Goal: Information Seeking & Learning: Find contact information

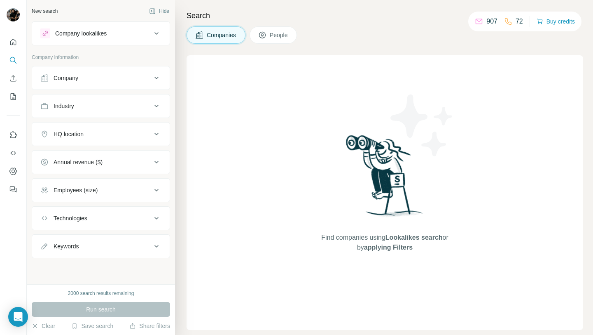
click at [157, 74] on icon at bounding box center [157, 78] width 10 height 10
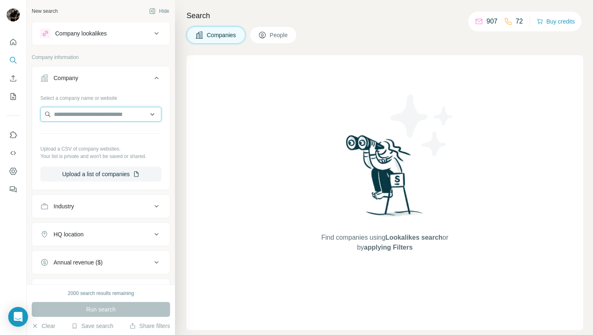
click at [127, 113] on input "text" at bounding box center [100, 114] width 121 height 15
paste input "**********"
type input "**********"
paste input "**********"
click at [124, 118] on input "**********" at bounding box center [100, 114] width 121 height 15
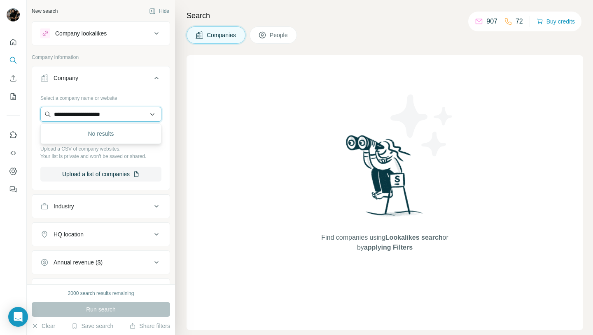
paste input "***"
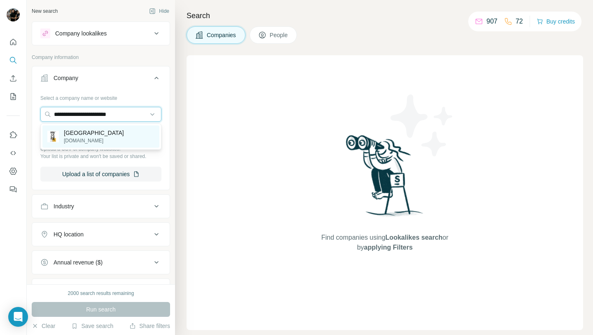
type input "**********"
click at [113, 134] on div "Gain City [DOMAIN_NAME]" at bounding box center [100, 136] width 117 height 22
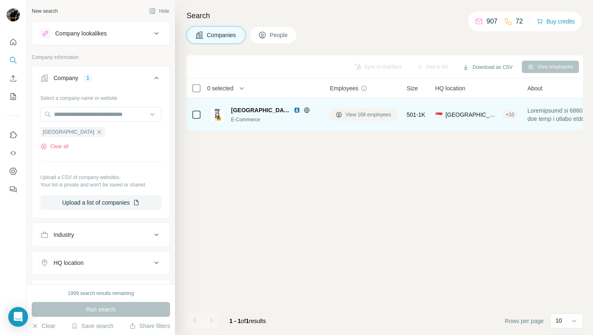
click at [345, 110] on button "View 168 employees" at bounding box center [363, 114] width 67 height 12
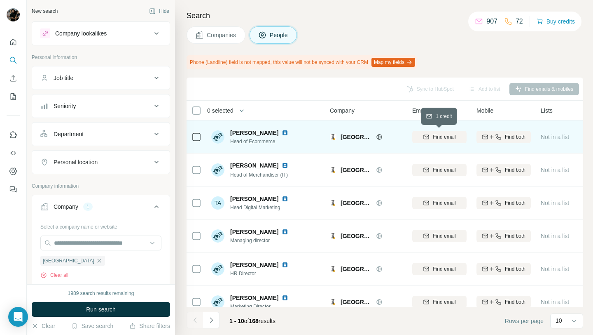
click at [433, 136] on span "Find email" at bounding box center [444, 136] width 23 height 7
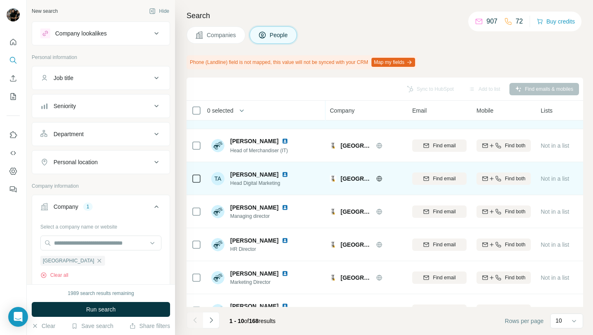
scroll to position [143, 0]
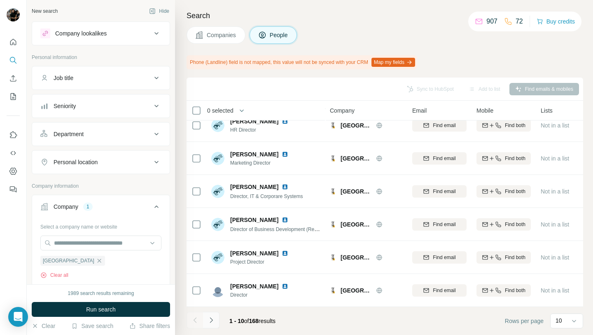
click at [211, 296] on icon "Navigate to next page" at bounding box center [211, 320] width 8 height 8
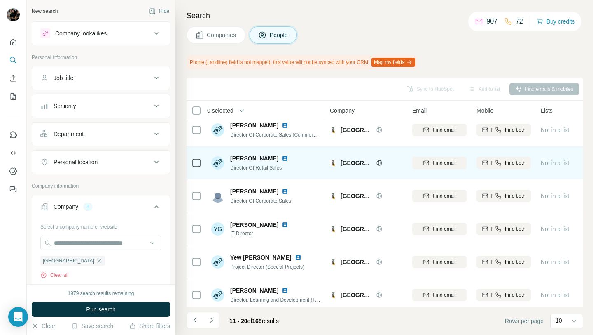
scroll to position [8, 0]
click at [438, 162] on span "Find email" at bounding box center [444, 161] width 23 height 7
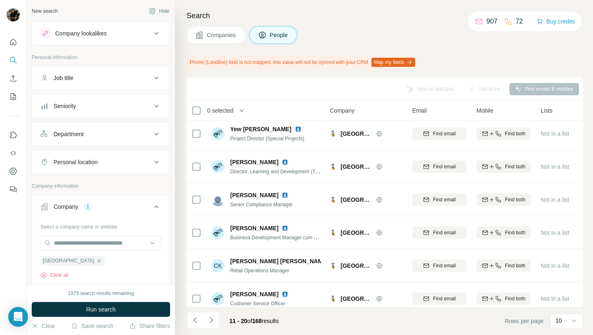
scroll to position [143, 0]
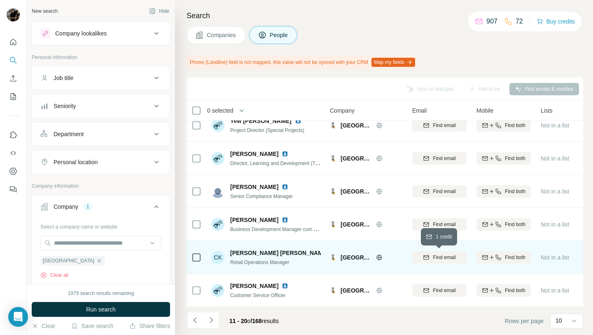
click at [442, 254] on span "Find email" at bounding box center [444, 256] width 23 height 7
click at [216, 296] on button "Navigate to next page" at bounding box center [211, 320] width 16 height 16
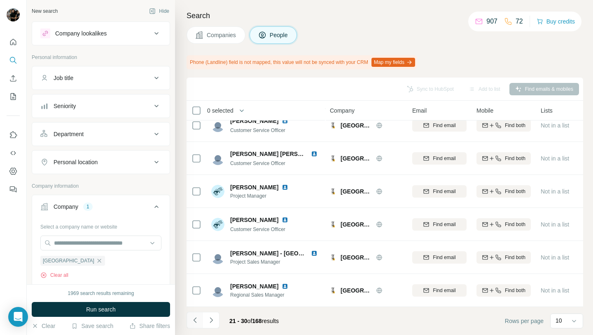
click at [193, 296] on icon "Navigate to previous page" at bounding box center [195, 320] width 8 height 8
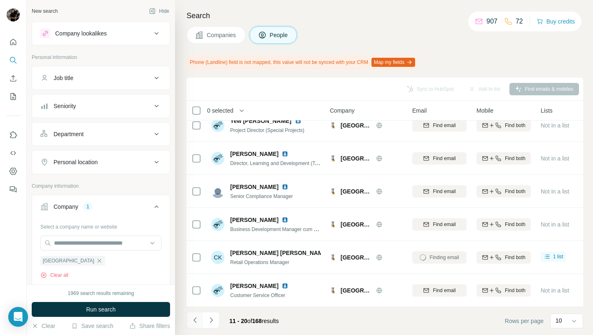
click at [193, 296] on icon "Navigate to previous page" at bounding box center [195, 320] width 8 height 8
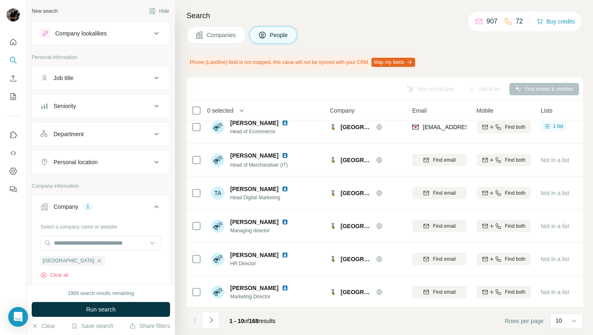
scroll to position [0, 0]
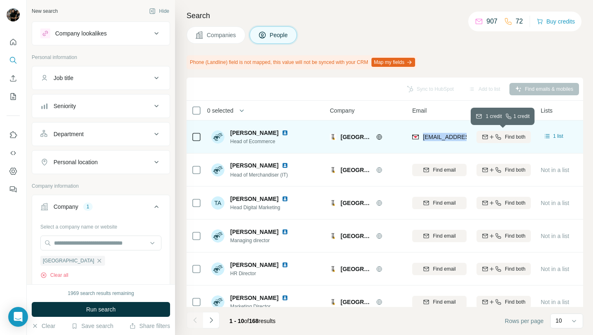
drag, startPoint x: 423, startPoint y: 137, endPoint x: 478, endPoint y: 137, distance: 55.2
click at [0, 0] on tr "[PERSON_NAME] Head of Ecommerce Gain City [EMAIL_ADDRESS][DOMAIN_NAME] Find bot…" at bounding box center [0, 0] width 0 height 0
copy tr "[EMAIL_ADDRESS][DOMAIN_NAME]"
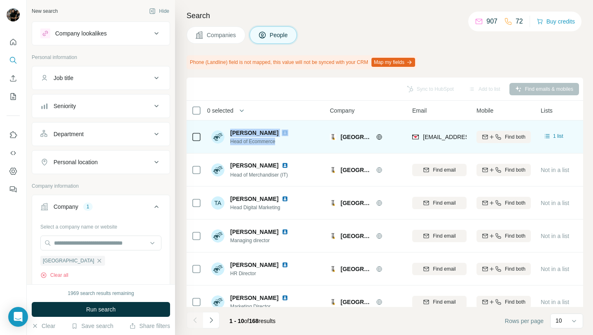
drag, startPoint x: 227, startPoint y: 131, endPoint x: 278, endPoint y: 139, distance: 51.3
click at [278, 139] on div "[PERSON_NAME] Head of Ecommerce" at bounding box center [251, 137] width 80 height 16
copy div "[PERSON_NAME] Head of Ecommerce"
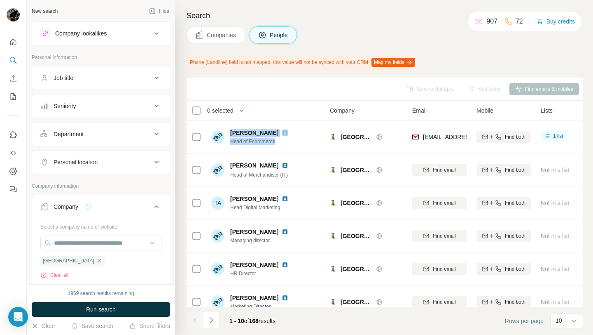
click at [268, 88] on div "Sync to HubSpot Add to list Find emails & mobiles" at bounding box center [385, 89] width 389 height 14
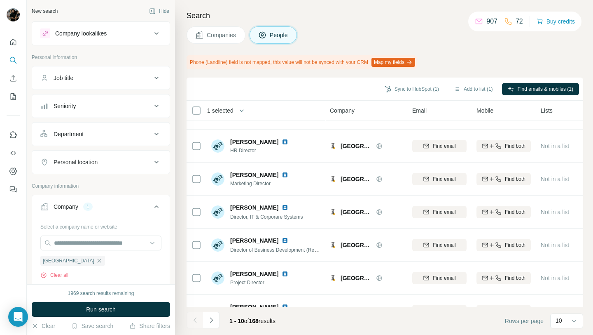
scroll to position [143, 0]
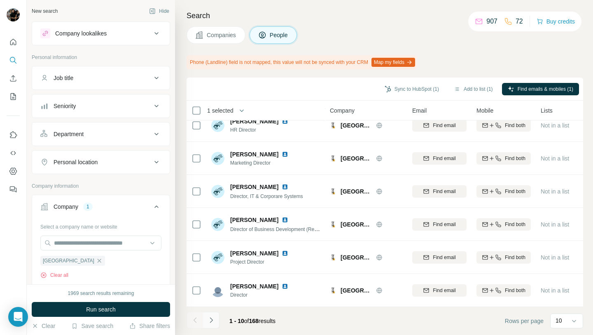
click at [212, 296] on icon "Navigate to next page" at bounding box center [211, 319] width 3 height 5
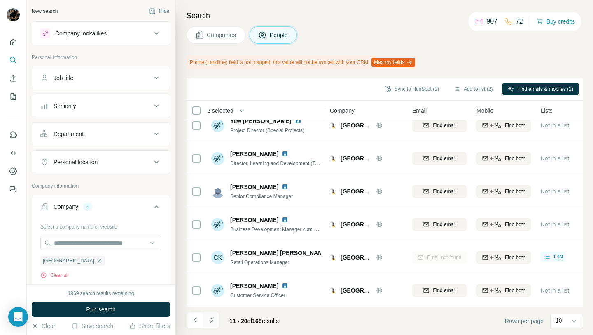
click at [214, 296] on icon "Navigate to next page" at bounding box center [211, 320] width 8 height 8
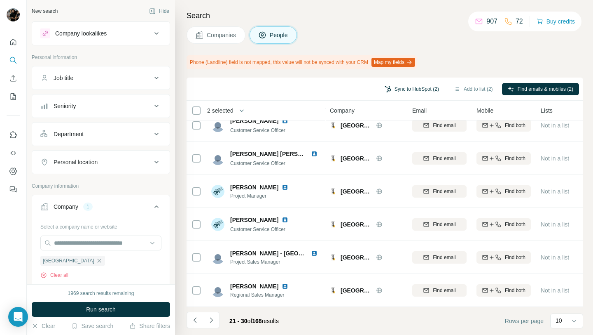
click at [429, 89] on button "Sync to HubSpot (2)" at bounding box center [412, 89] width 66 height 12
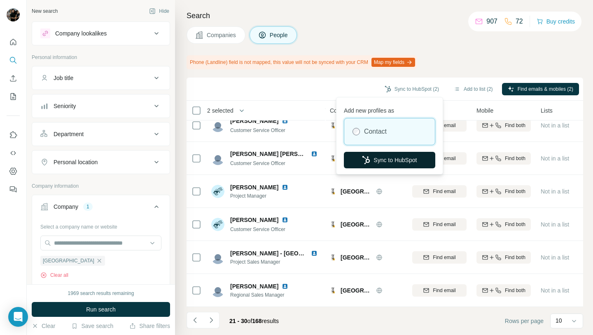
click at [396, 159] on button "Sync to HubSpot" at bounding box center [389, 160] width 91 height 16
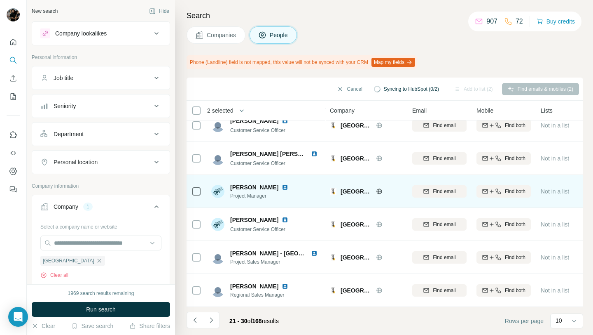
scroll to position [0, 0]
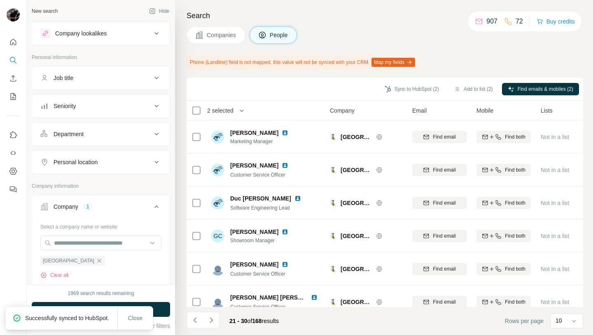
click at [148, 80] on div "Job title" at bounding box center [95, 78] width 111 height 8
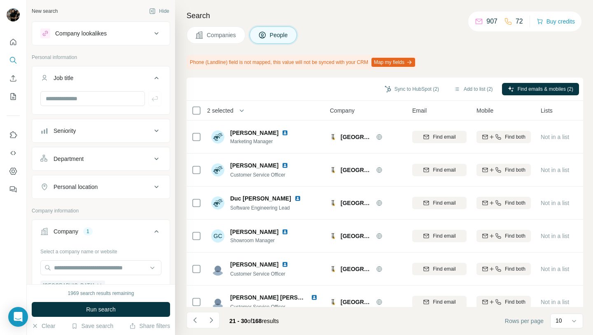
click at [138, 158] on div "Department" at bounding box center [95, 159] width 111 height 8
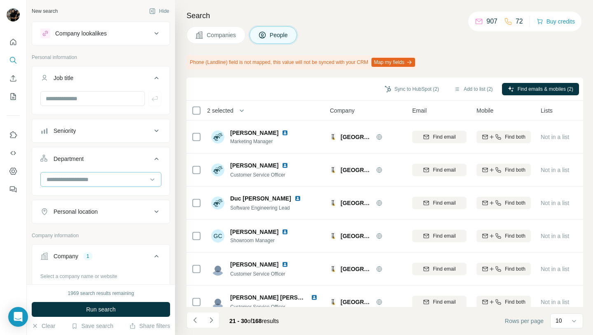
click at [110, 181] on input at bounding box center [97, 179] width 102 height 9
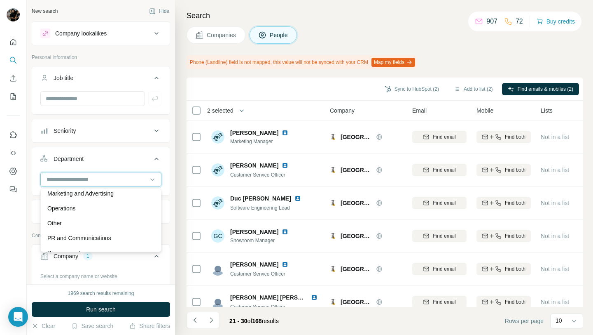
scroll to position [193, 0]
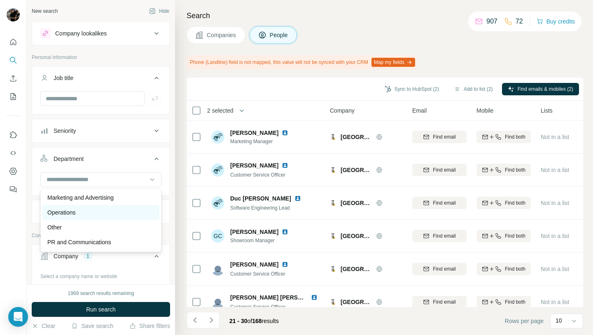
click at [84, 212] on div "Operations" at bounding box center [100, 212] width 107 height 8
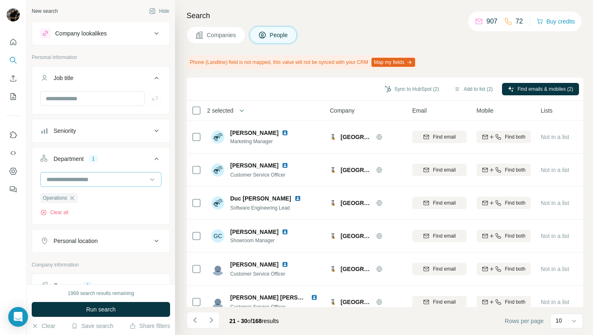
click at [115, 180] on input at bounding box center [97, 179] width 102 height 9
click at [32, 222] on div "Operations Clear all" at bounding box center [101, 197] width 138 height 51
click at [104, 296] on span "Run search" at bounding box center [101, 309] width 30 height 8
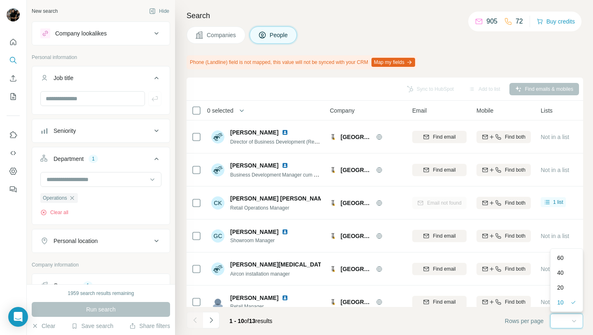
scroll to position [0, 0]
click at [569, 253] on div "60" at bounding box center [567, 257] width 19 height 8
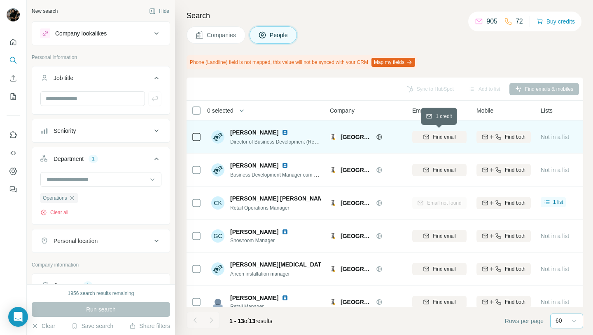
click at [441, 135] on span "Find email" at bounding box center [444, 136] width 23 height 7
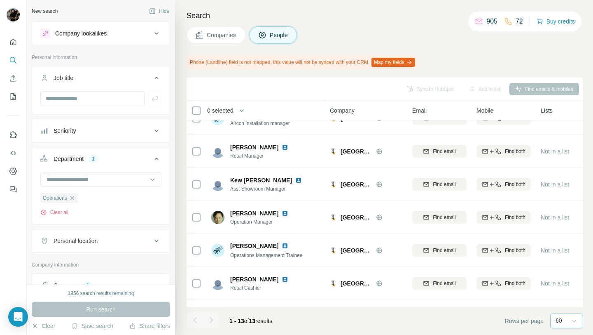
scroll to position [151, 0]
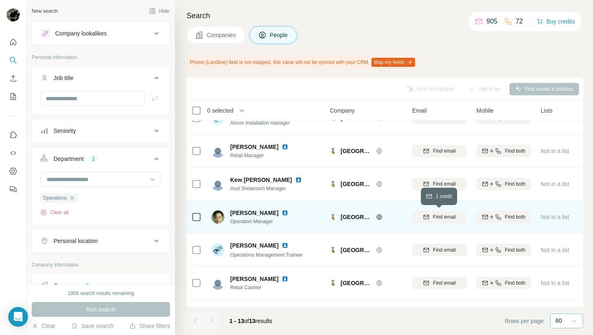
click at [436, 217] on span "Find email" at bounding box center [444, 216] width 23 height 7
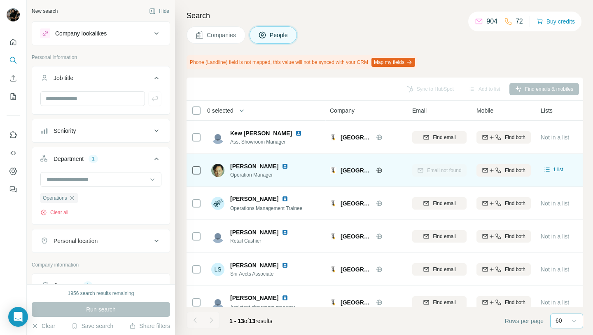
scroll to position [0, 0]
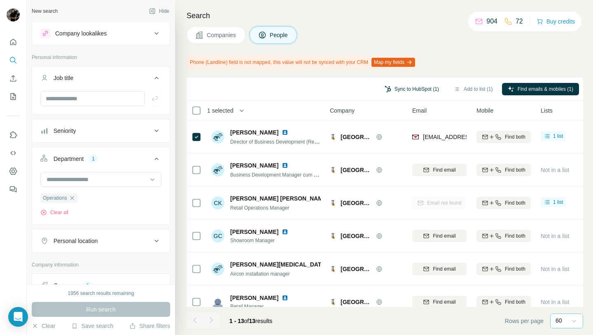
click at [425, 91] on button "Sync to HubSpot (1)" at bounding box center [412, 89] width 66 height 12
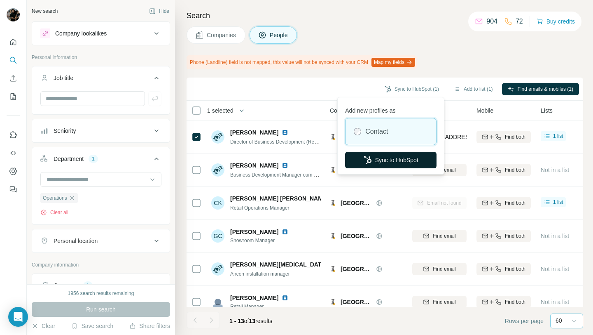
click at [389, 160] on button "Sync to HubSpot" at bounding box center [390, 160] width 91 height 16
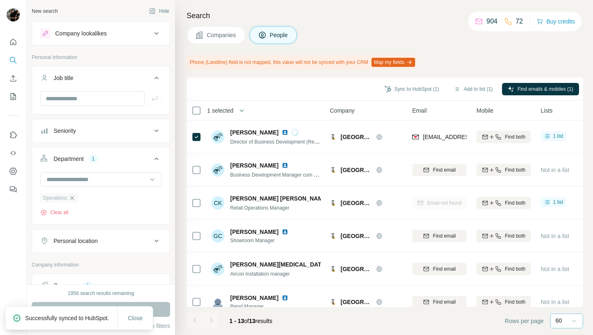
click at [73, 199] on icon "button" at bounding box center [72, 198] width 7 height 7
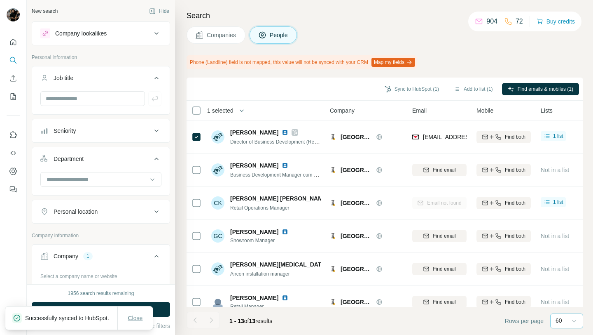
click at [138, 296] on button "Close" at bounding box center [135, 317] width 26 height 15
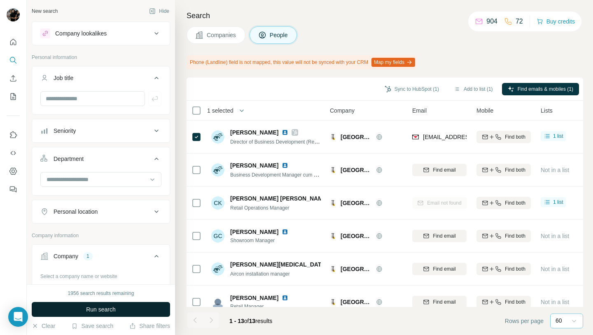
click at [120, 296] on button "Run search" at bounding box center [101, 309] width 138 height 15
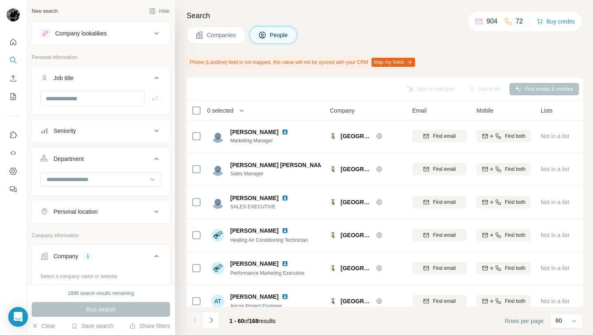
scroll to position [1667, 0]
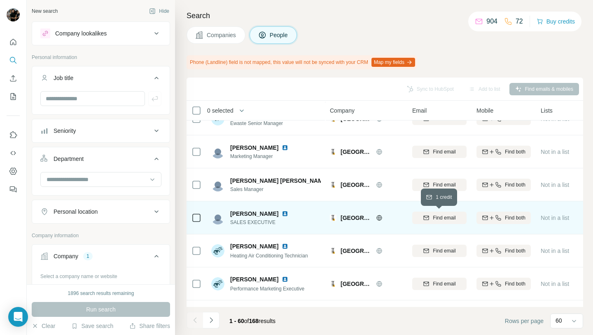
click at [433, 220] on span "Find email" at bounding box center [444, 217] width 23 height 7
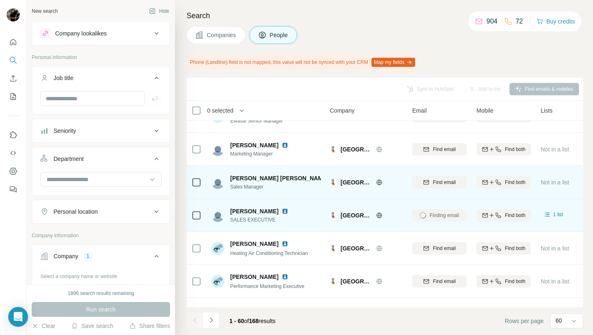
scroll to position [1662, 0]
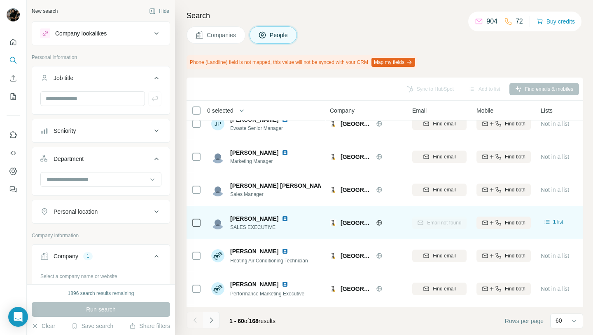
click at [215, 296] on button "Navigate to next page" at bounding box center [211, 320] width 16 height 16
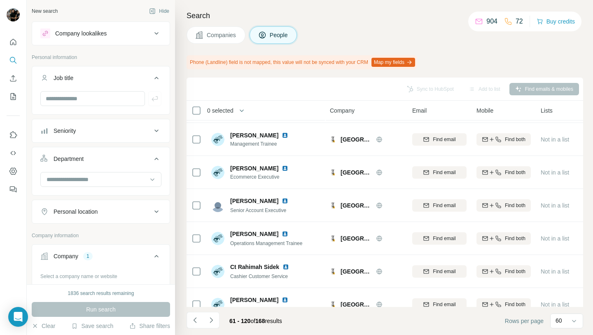
scroll to position [361, 0]
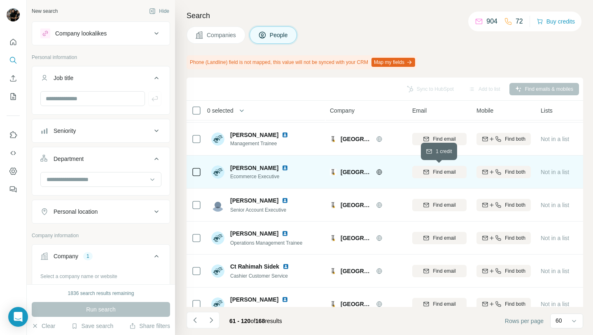
click at [434, 170] on span "Find email" at bounding box center [444, 171] width 23 height 7
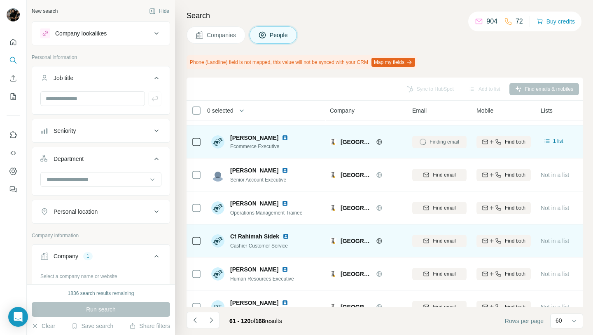
scroll to position [393, 0]
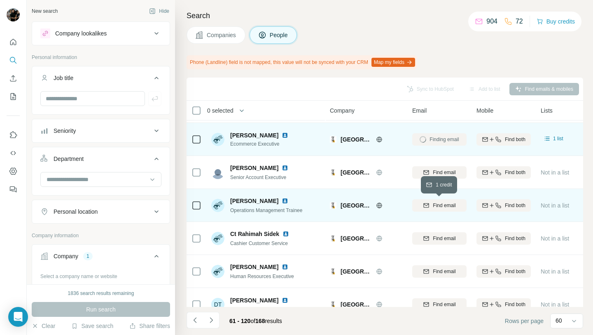
click at [433, 207] on span "Find email" at bounding box center [444, 205] width 23 height 7
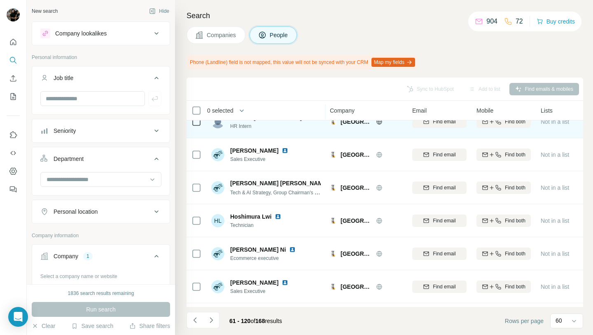
scroll to position [1143, 0]
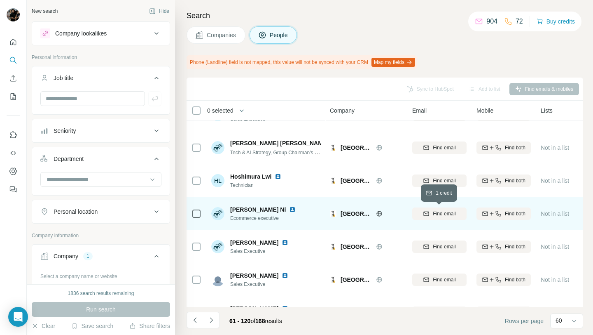
click at [431, 213] on div "Find email" at bounding box center [440, 213] width 54 height 7
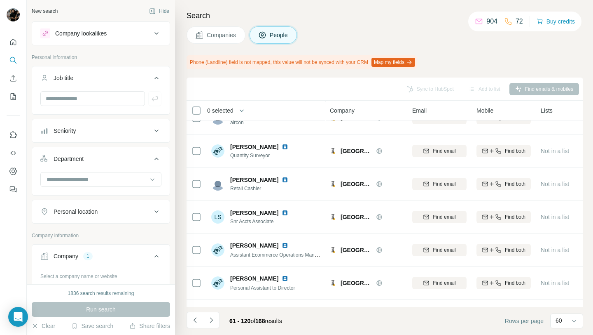
scroll to position [1594, 0]
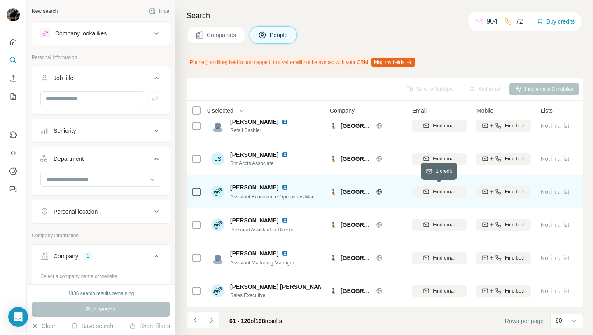
click at [428, 195] on icon "button" at bounding box center [426, 191] width 7 height 7
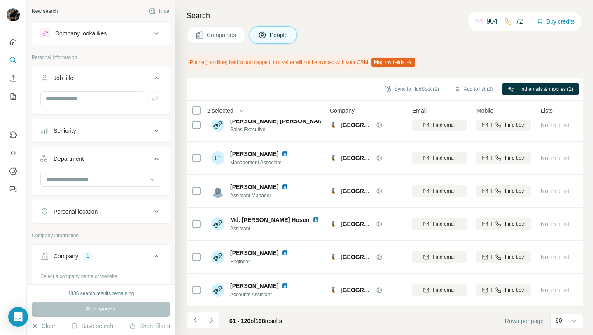
scroll to position [1792, 0]
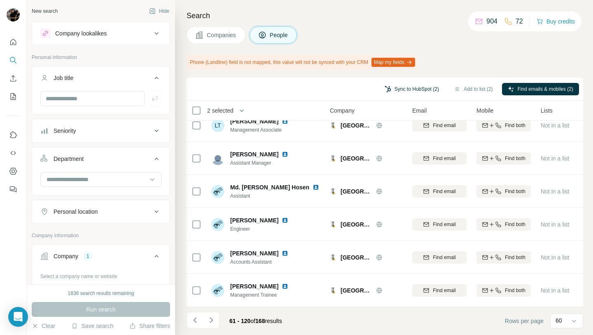
click at [410, 89] on button "Sync to HubSpot (2)" at bounding box center [412, 89] width 66 height 12
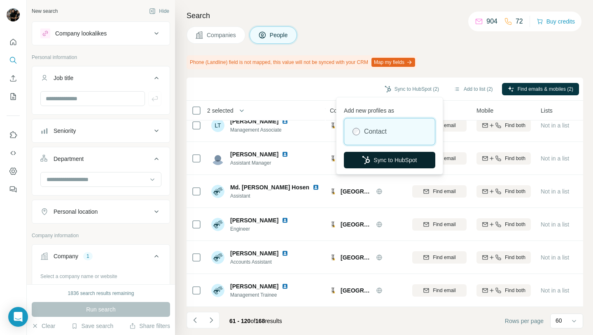
click at [388, 158] on button "Sync to HubSpot" at bounding box center [389, 160] width 91 height 16
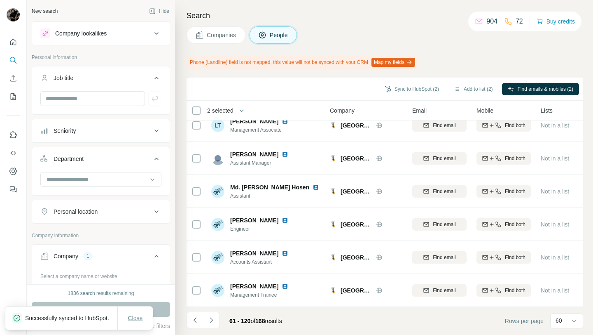
click at [137, 296] on span "Close" at bounding box center [135, 318] width 15 height 8
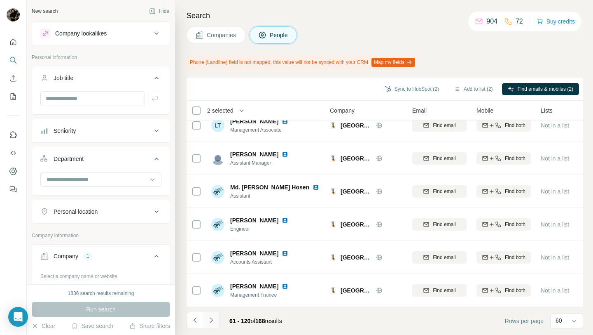
click at [217, 296] on button "Navigate to next page" at bounding box center [211, 320] width 16 height 16
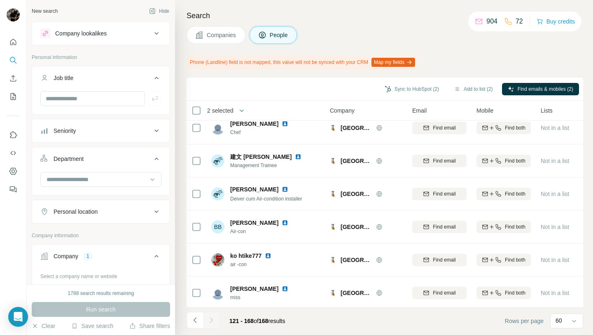
scroll to position [1396, 0]
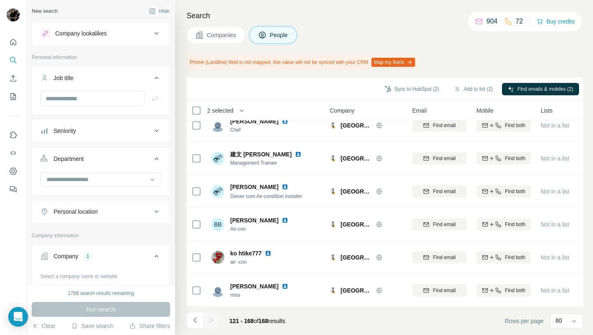
click at [226, 41] on button "Companies" at bounding box center [216, 34] width 59 height 17
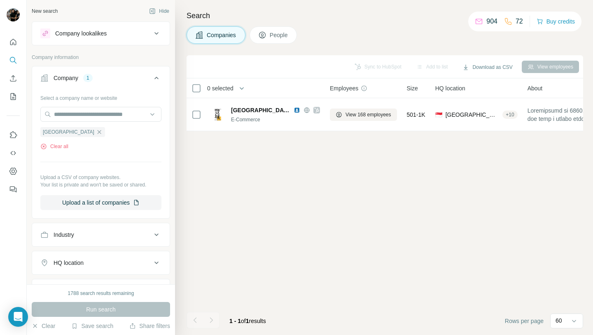
scroll to position [0, 0]
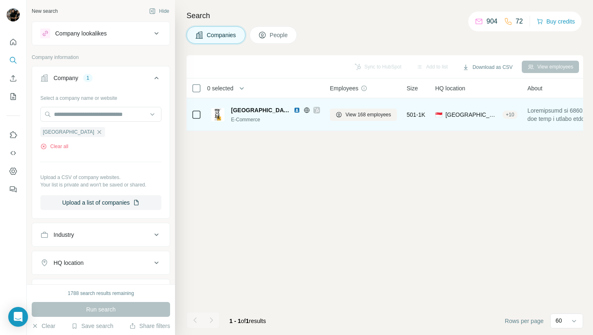
click at [294, 110] on img at bounding box center [297, 110] width 7 height 7
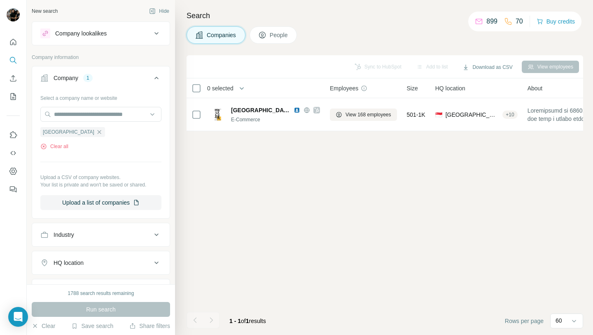
click at [324, 38] on div "Companies People" at bounding box center [385, 34] width 397 height 17
